Goal: Find contact information: Find contact information

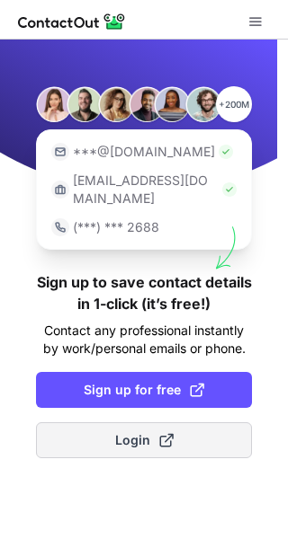
click at [138, 422] on button "Login" at bounding box center [144, 440] width 216 height 36
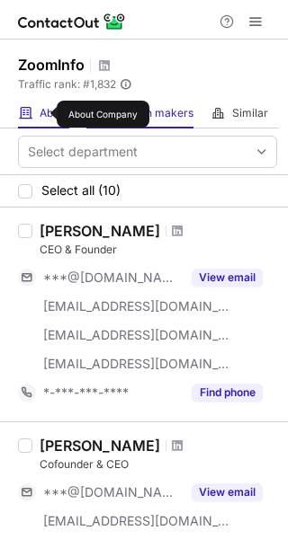
click at [45, 114] on span "About" at bounding box center [55, 113] width 30 height 14
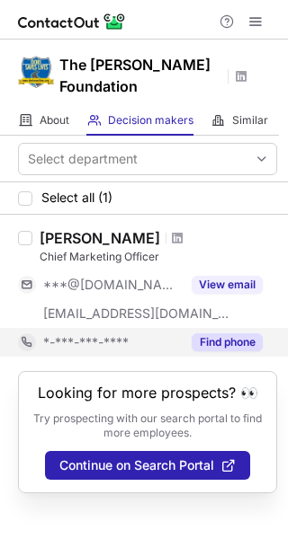
click at [230, 343] on button "Find phone" at bounding box center [226, 342] width 71 height 18
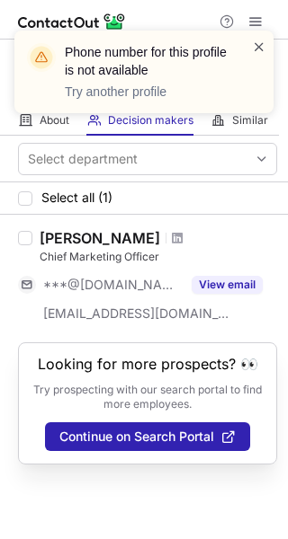
click at [254, 46] on span at bounding box center [259, 47] width 14 height 18
